Goal: Communication & Community: Answer question/provide support

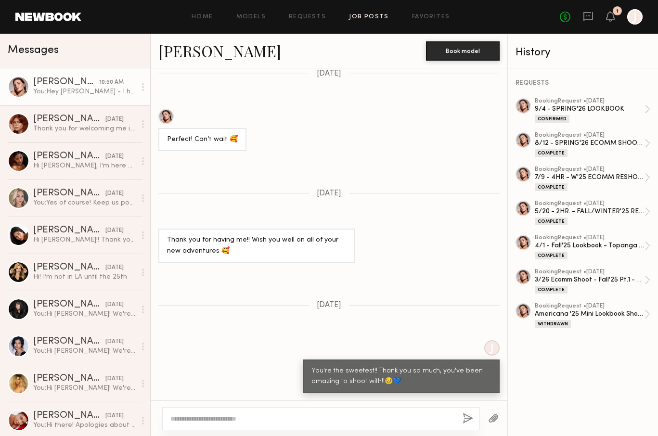
scroll to position [8149, 0]
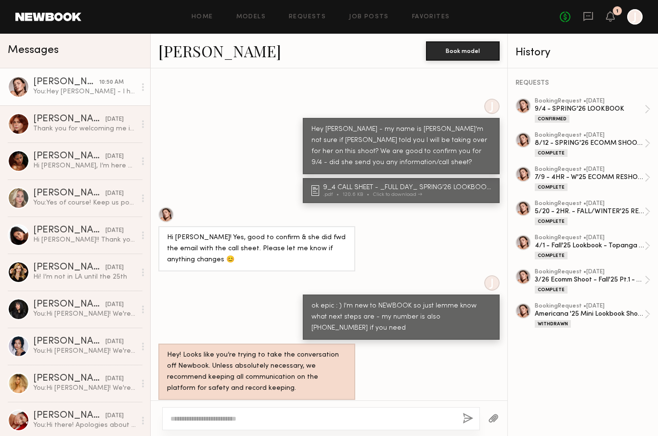
scroll to position [8793, 0]
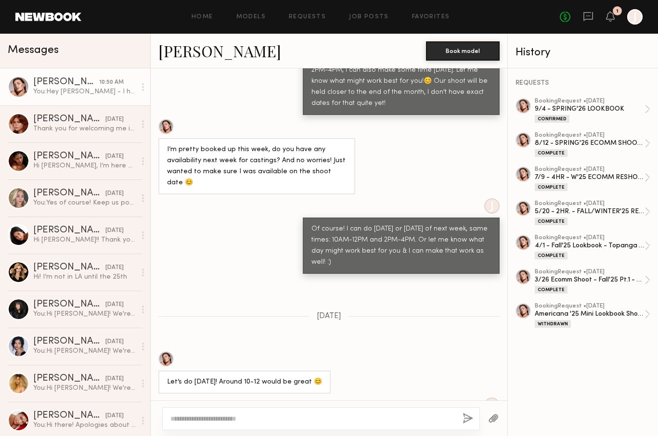
scroll to position [8793, 0]
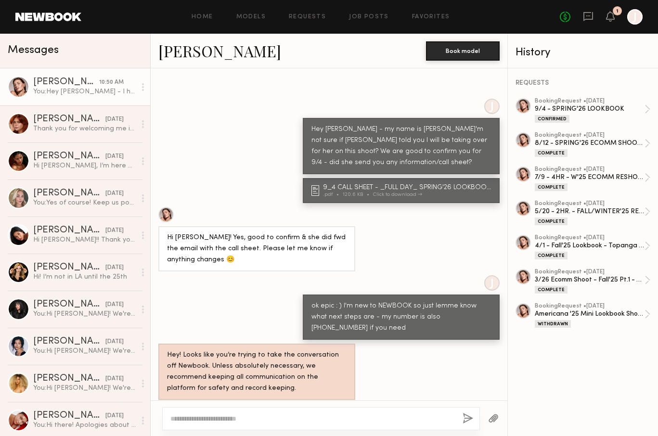
scroll to position [8793, 0]
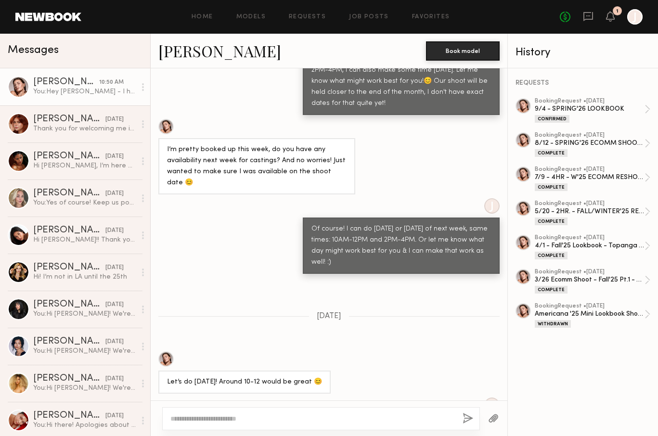
scroll to position [8793, 0]
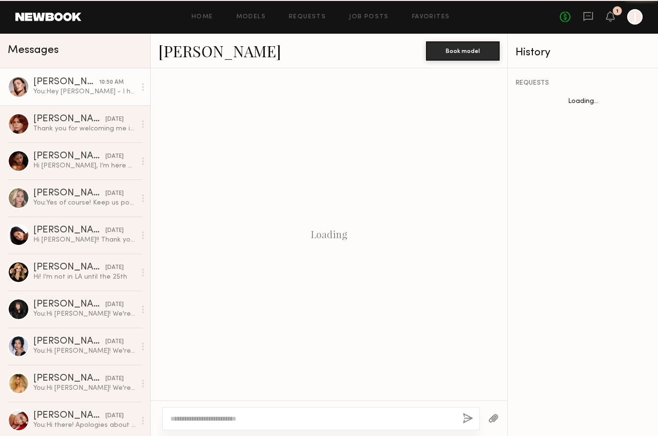
scroll to position [855, 0]
